Goal: Task Accomplishment & Management: Use online tool/utility

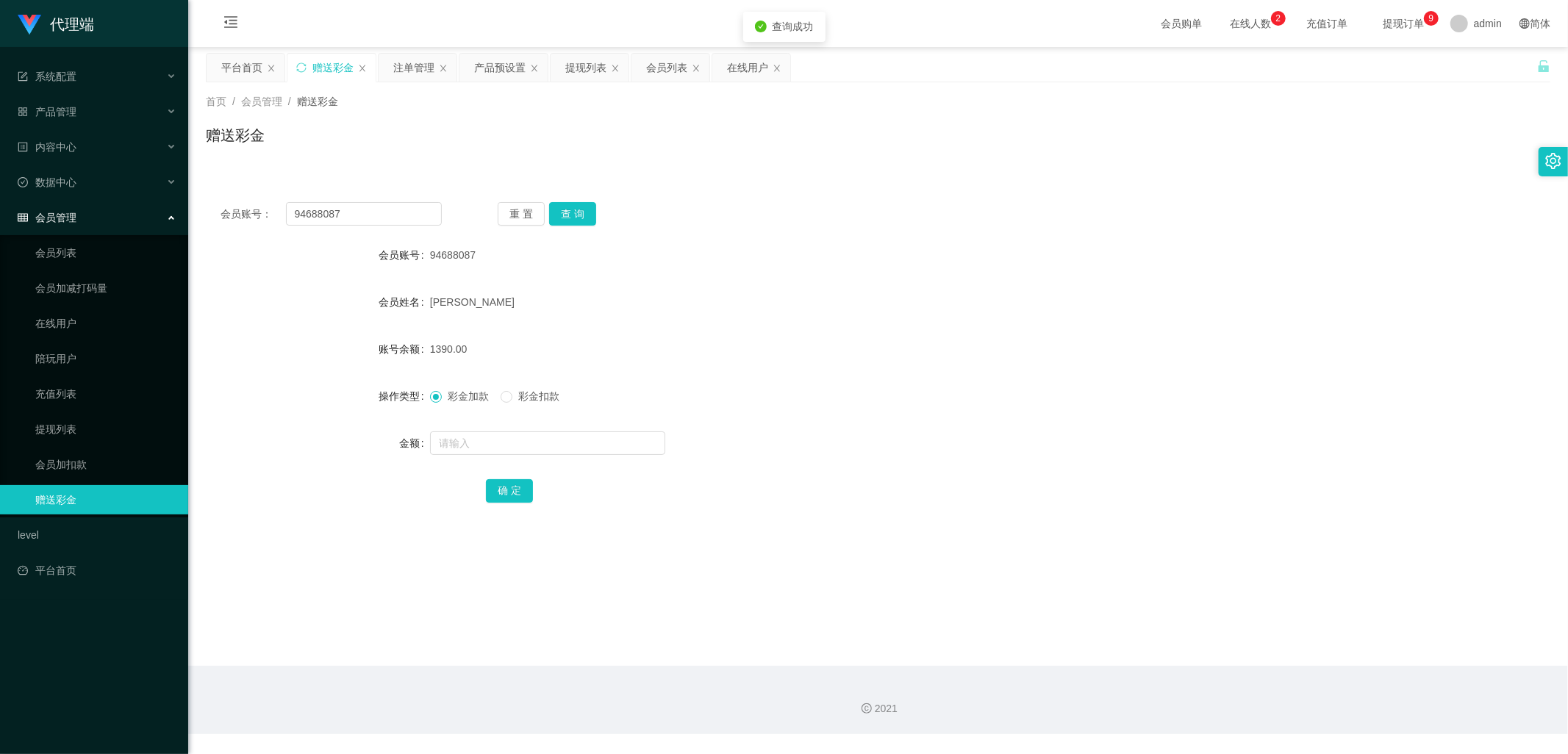
click at [586, 214] on button "查 询" at bounding box center [573, 214] width 47 height 23
click at [415, 66] on div "注单管理" at bounding box center [414, 67] width 41 height 28
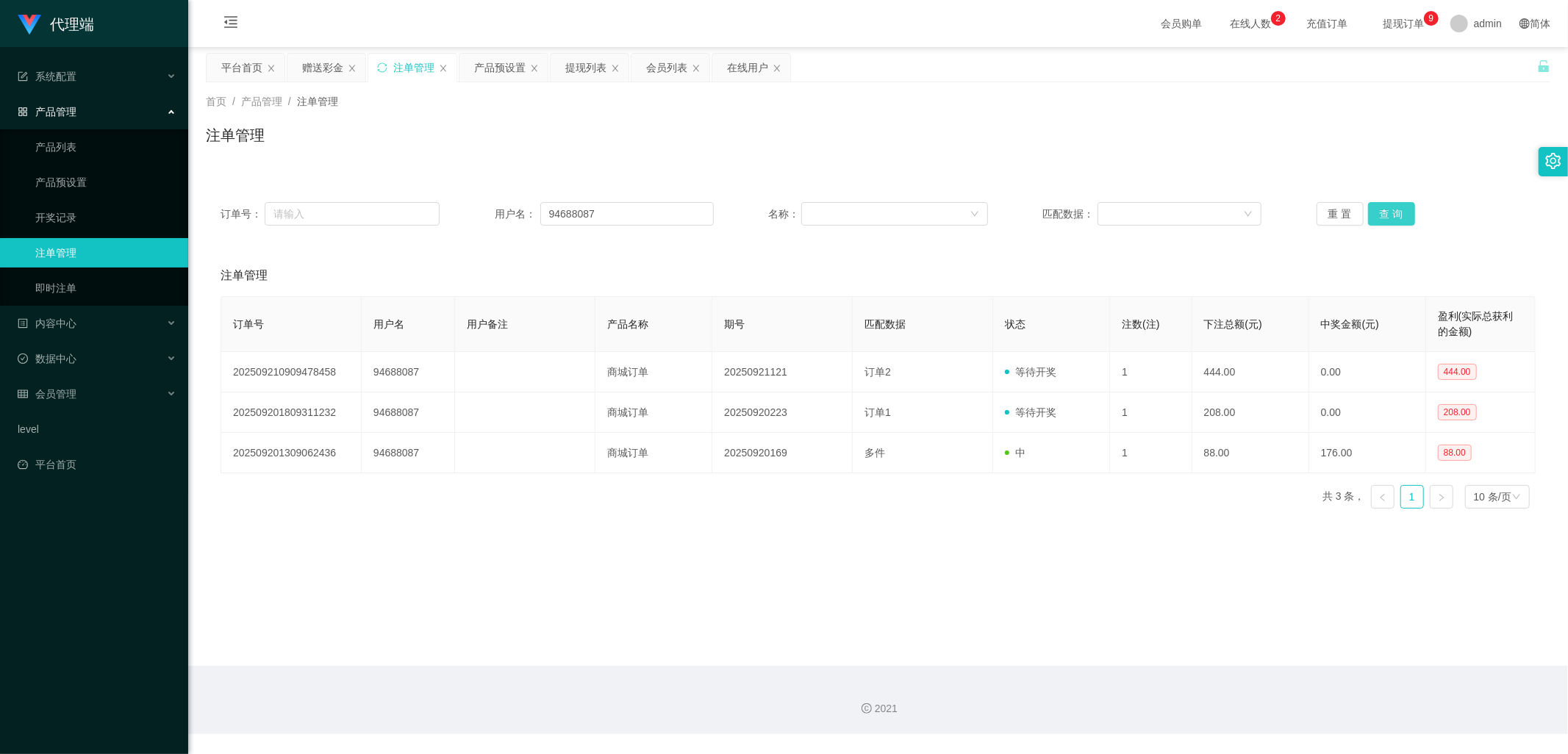
click at [1378, 216] on button "查 询" at bounding box center [1391, 214] width 47 height 23
click at [1395, 205] on button "查 询" at bounding box center [1391, 214] width 47 height 23
click at [1393, 208] on button "查 询" at bounding box center [1391, 214] width 47 height 23
click at [1393, 207] on button "查 询" at bounding box center [1391, 214] width 47 height 23
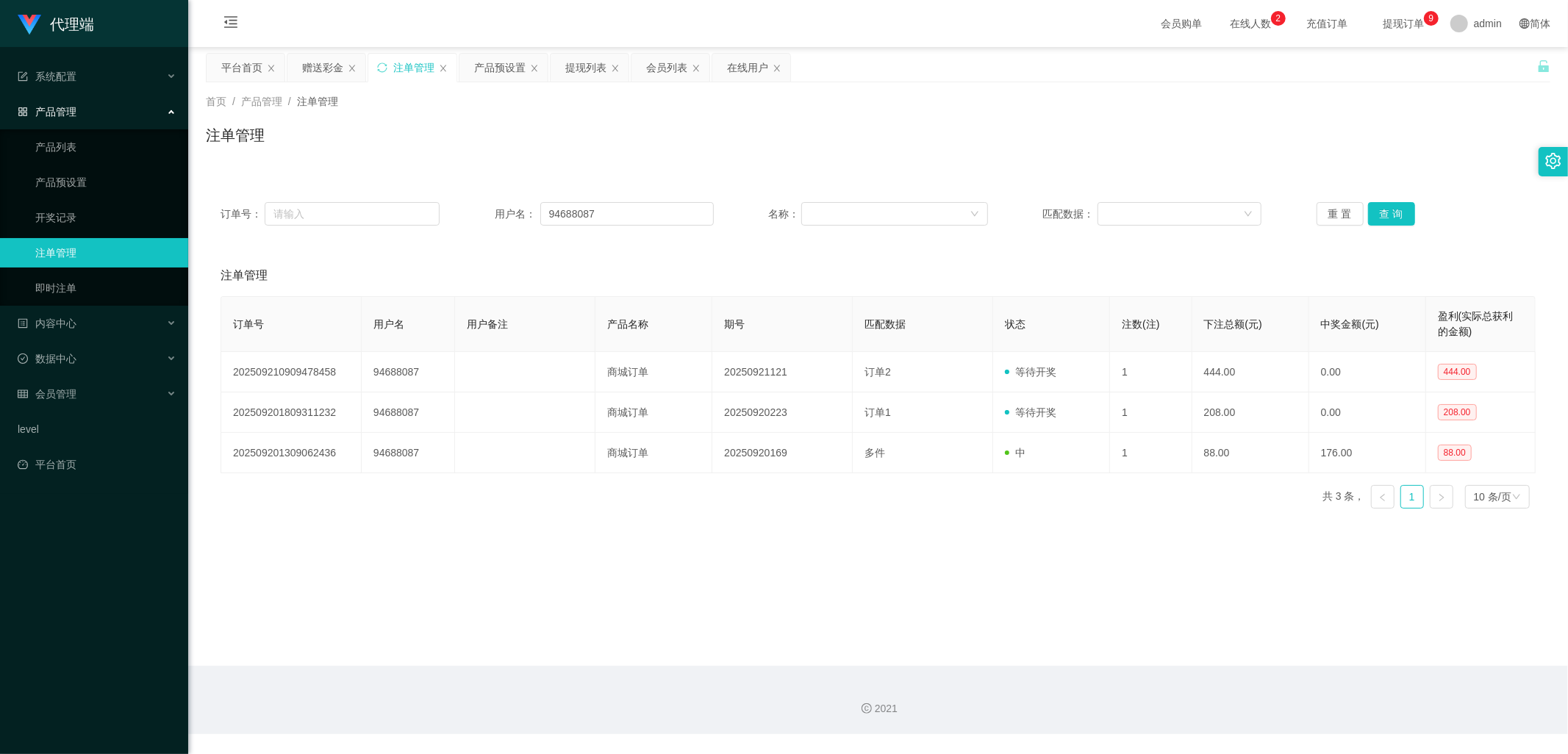
click at [1385, 199] on div "订单号： 用户名： 94688087 名称： 匹配数据： 重 置 查 询" at bounding box center [877, 214] width 1345 height 53
drag, startPoint x: 1388, startPoint y: 218, endPoint x: 1347, endPoint y: 200, distance: 44.8
click at [1388, 218] on button "查 询" at bounding box center [1391, 214] width 47 height 23
click at [325, 64] on div "赠送彩金" at bounding box center [323, 67] width 41 height 28
